Goal: Information Seeking & Learning: Understand process/instructions

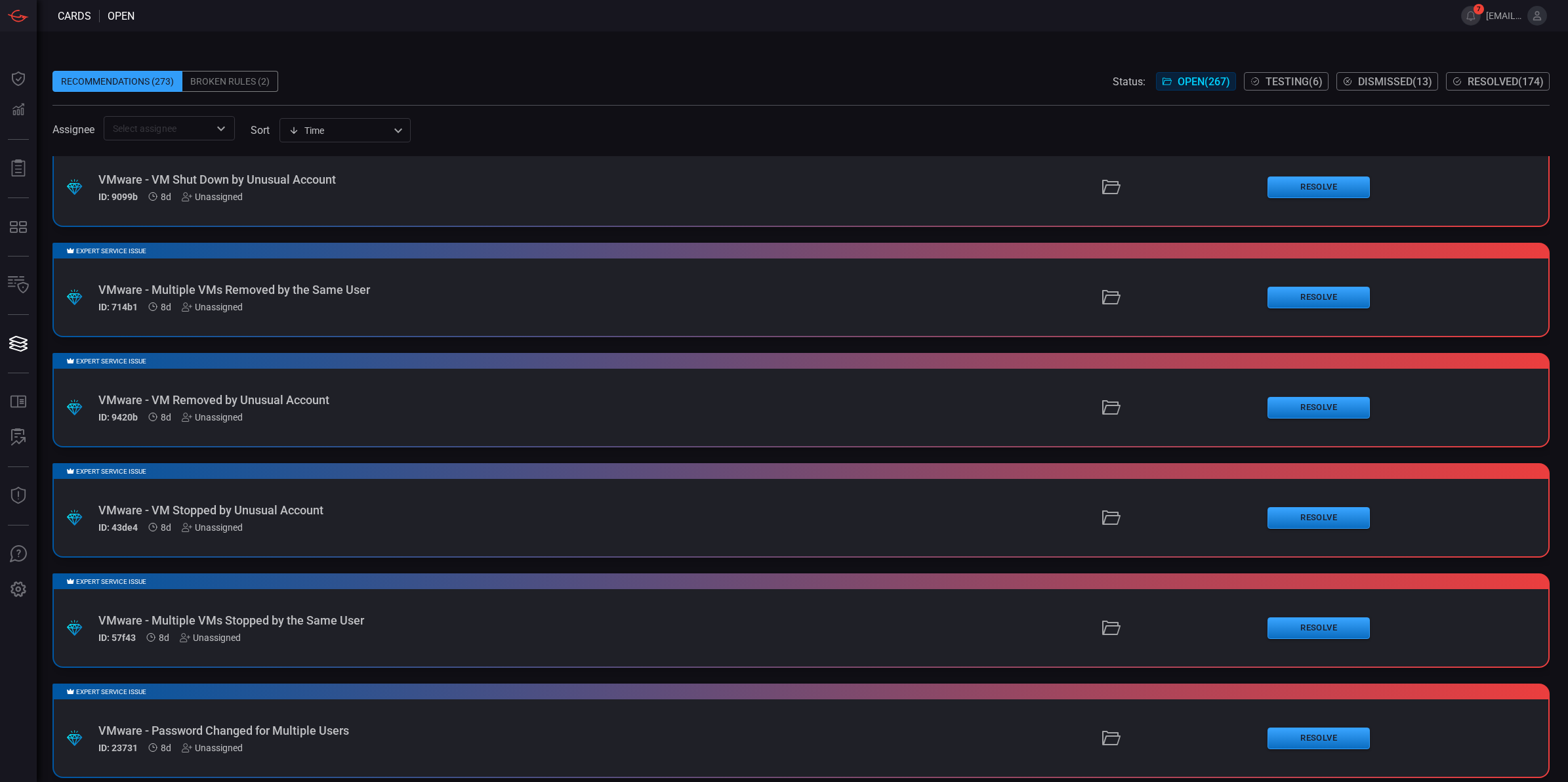
scroll to position [823, 0]
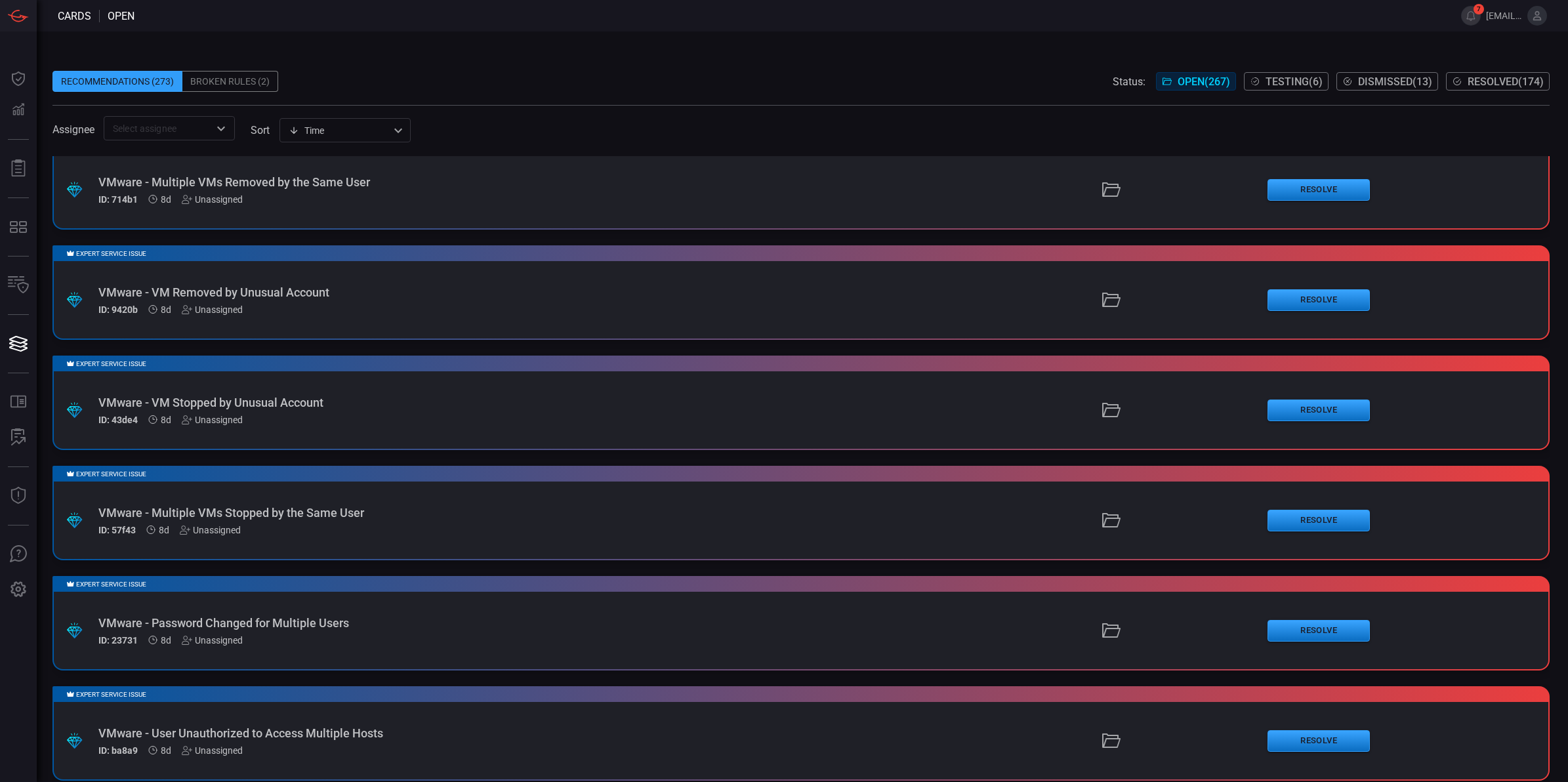
click at [299, 616] on div "VMware - Password Changed for Multiple Users" at bounding box center [384, 623] width 570 height 14
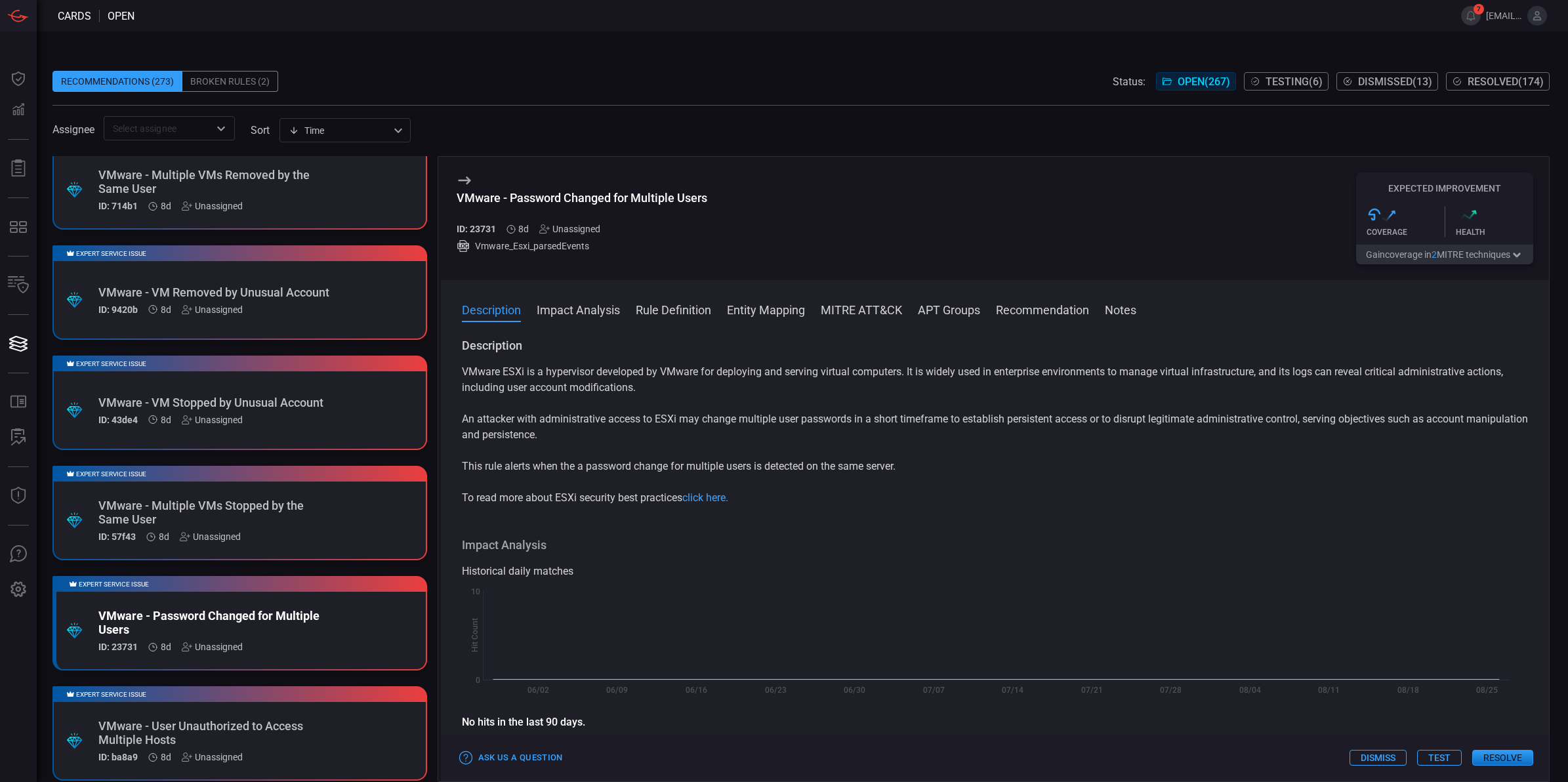
click at [599, 306] on button "Impact Analysis" at bounding box center [578, 308] width 83 height 16
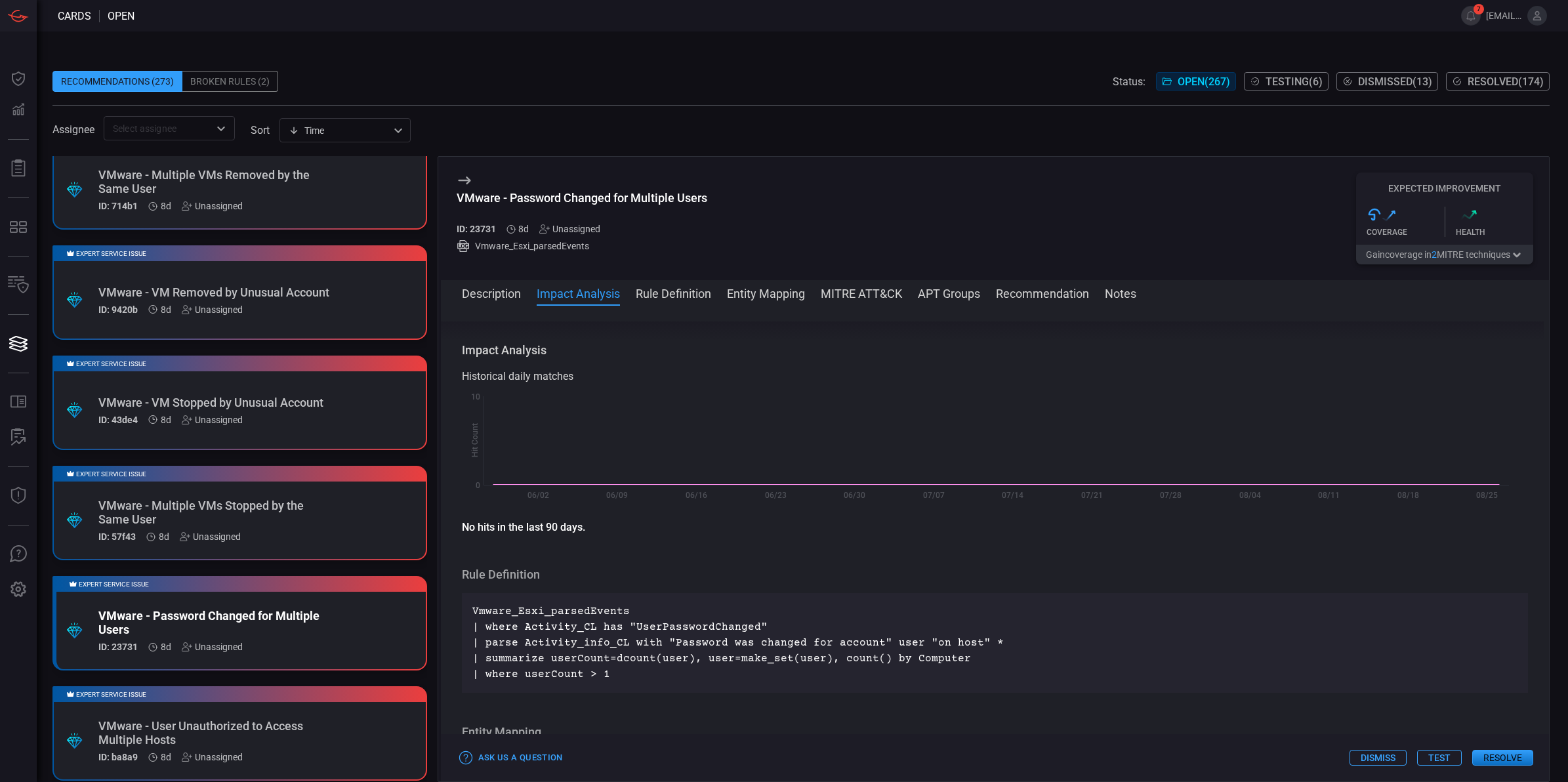
scroll to position [186, 0]
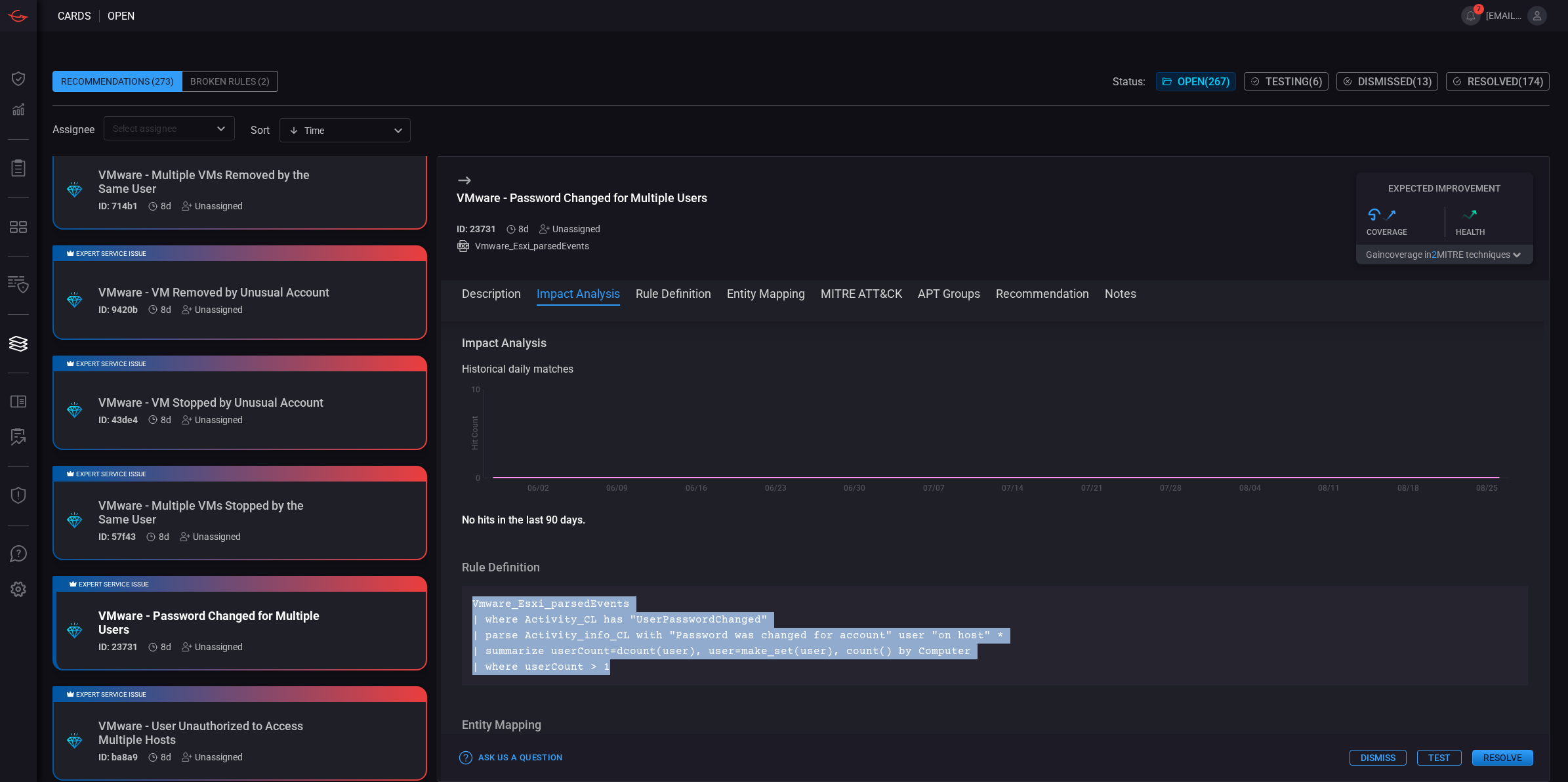
drag, startPoint x: 614, startPoint y: 664, endPoint x: 472, endPoint y: 607, distance: 153.0
click at [472, 607] on p "Vmware_Esxi_parsedEvents | where Activity_CL has "UserPasswordChanged" | parse …" at bounding box center [995, 635] width 1046 height 79
copy p "Vmware_Esxi_parsedEvents | where Activity_CL has "UserPasswordChanged" | parse …"
